Goal: Information Seeking & Learning: Learn about a topic

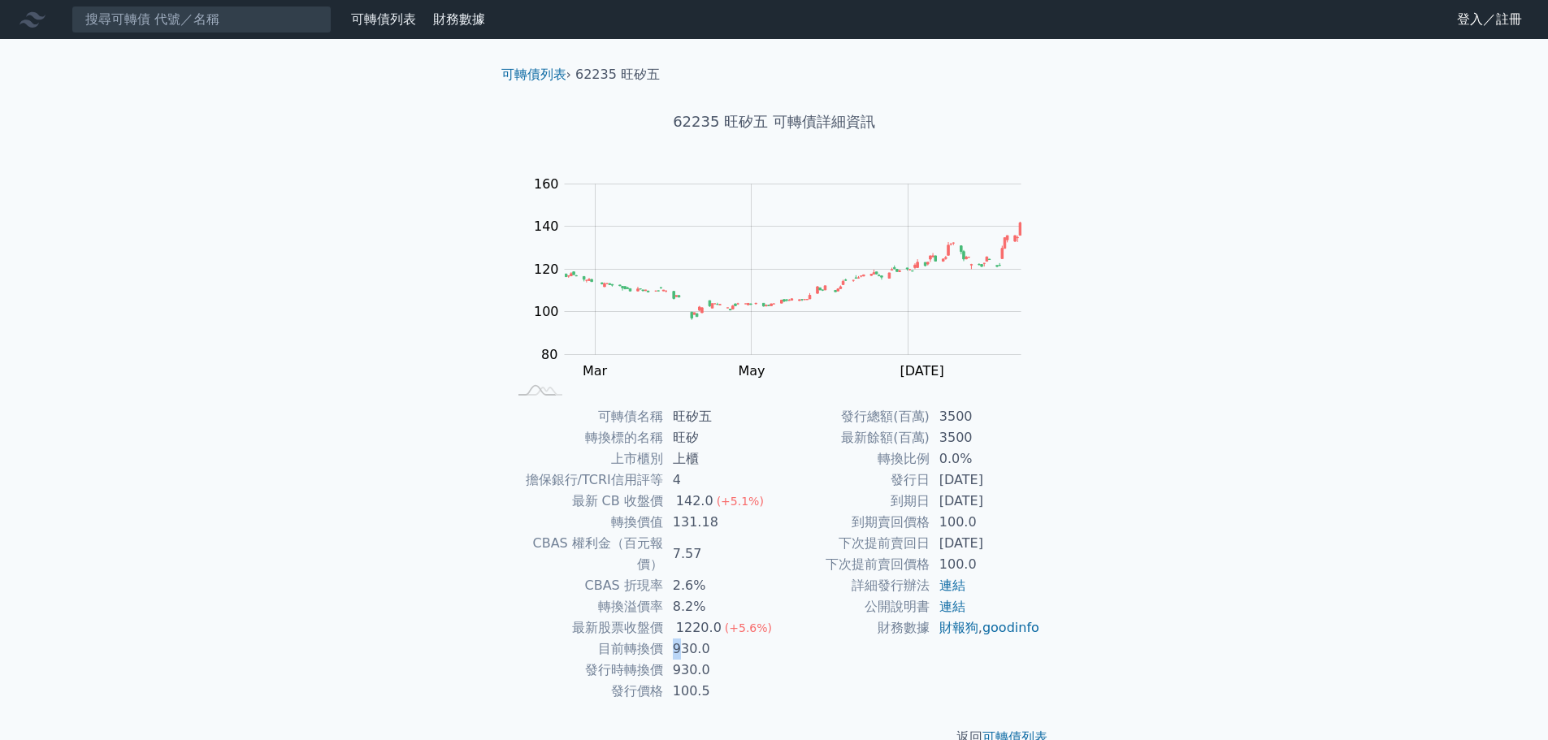
click at [683, 639] on td "930.0" at bounding box center [718, 649] width 111 height 21
drag, startPoint x: 679, startPoint y: 650, endPoint x: 696, endPoint y: 651, distance: 17.1
click at [688, 660] on td "930.0" at bounding box center [718, 670] width 111 height 21
drag, startPoint x: 710, startPoint y: 659, endPoint x: 747, endPoint y: 657, distance: 36.6
click at [747, 660] on td "930.0" at bounding box center [718, 670] width 111 height 21
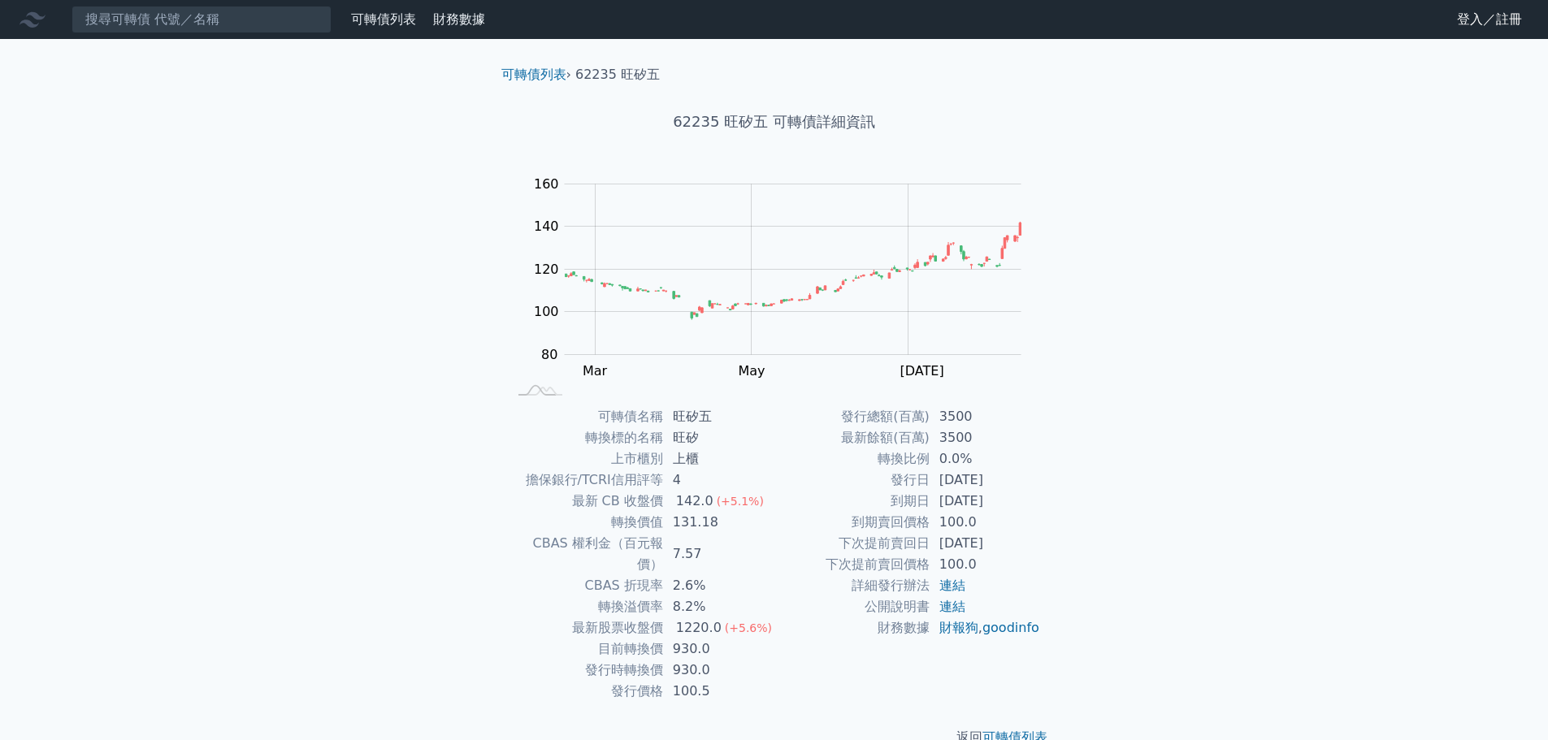
drag, startPoint x: 711, startPoint y: 635, endPoint x: 743, endPoint y: 629, distance: 33.0
click at [743, 639] on td "930.0" at bounding box center [718, 649] width 111 height 21
drag, startPoint x: 702, startPoint y: 639, endPoint x: 745, endPoint y: 639, distance: 43.1
click at [745, 639] on tbody "可轉債名稱 旺矽五 轉換標的名稱 旺矽 上市櫃別 上櫃 擔保銀行/TCRI信用評等 4 最新 CB 收盤價 142.0 (+5.1%) 轉換價值 131.18…" at bounding box center [641, 554] width 267 height 296
click at [688, 639] on td "930.0" at bounding box center [718, 649] width 111 height 21
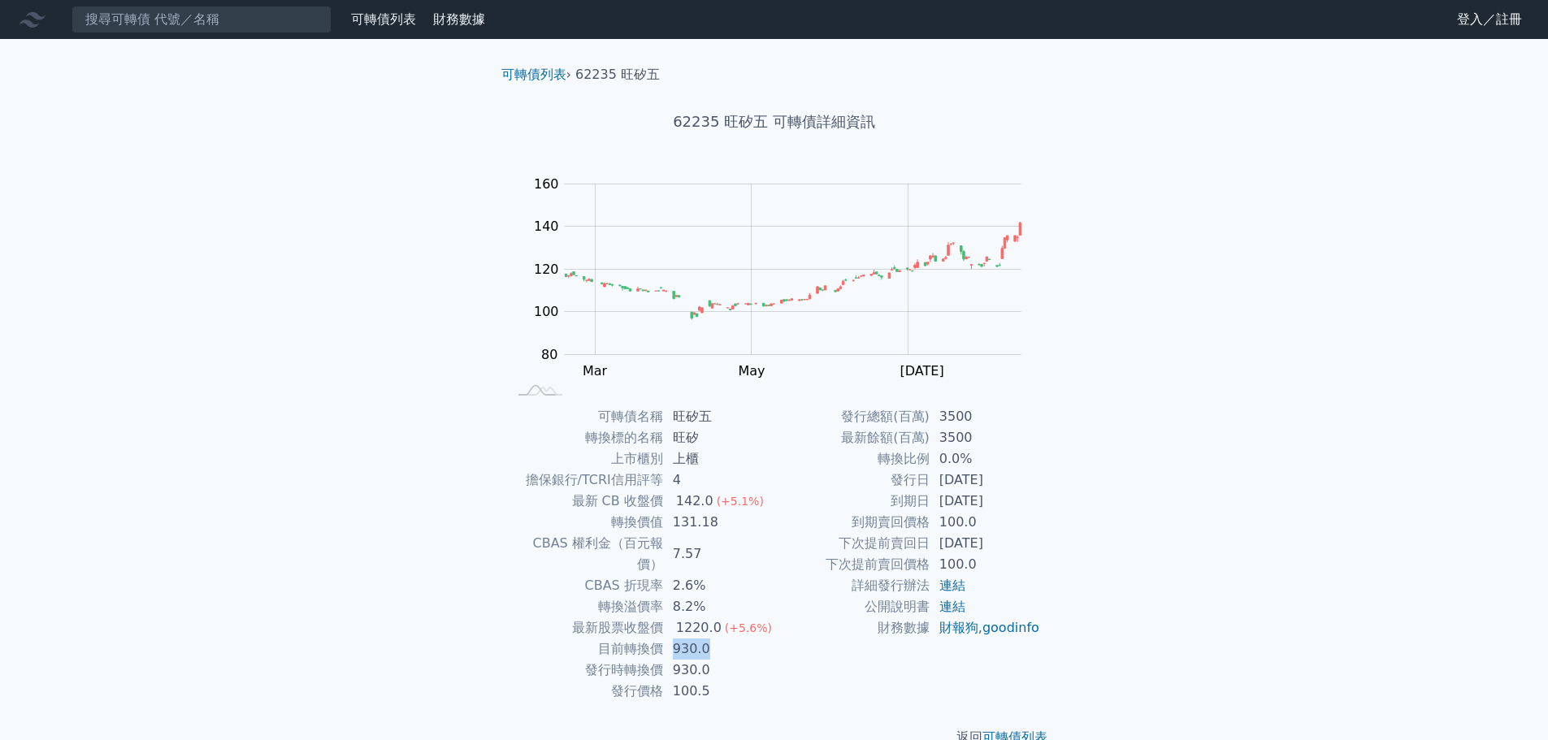
drag, startPoint x: 674, startPoint y: 631, endPoint x: 743, endPoint y: 631, distance: 69.1
click at [743, 639] on td "930.0" at bounding box center [718, 649] width 111 height 21
click at [720, 660] on td "930.0" at bounding box center [718, 670] width 111 height 21
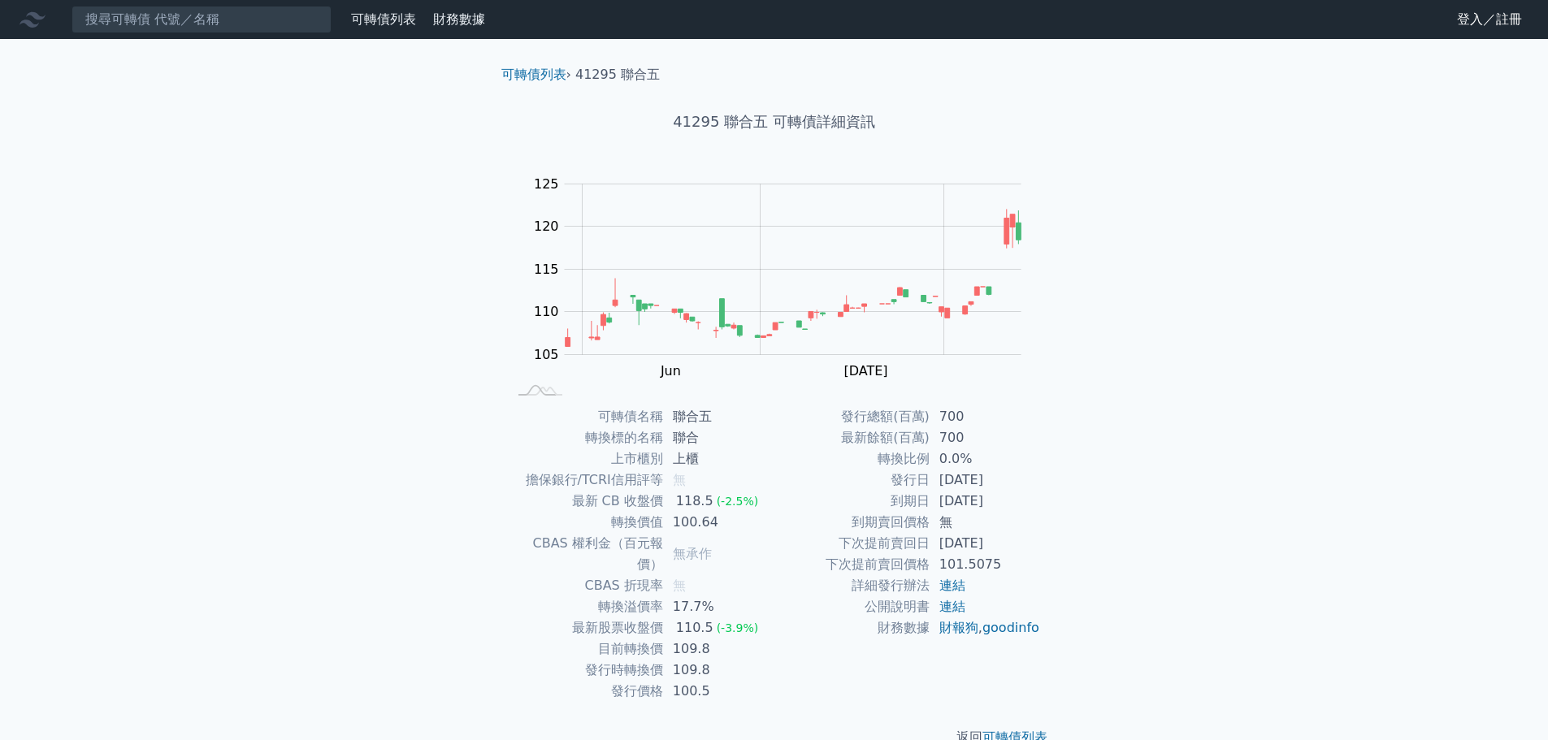
click at [393, 691] on div "可轉債列表 財務數據 可轉債列表 財務數據 登入／註冊 登入／註冊 可轉債列表 › 41295 聯合五 41295 聯合五 可轉債詳細資訊 Zoom Out …" at bounding box center [774, 387] width 1548 height 774
